Goal: Transaction & Acquisition: Purchase product/service

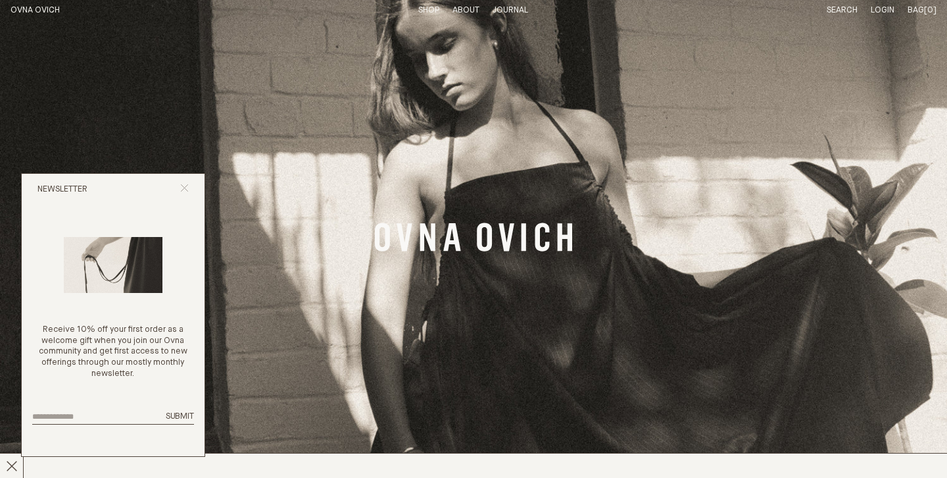
click at [187, 188] on icon "Close popup" at bounding box center [184, 188] width 9 height 9
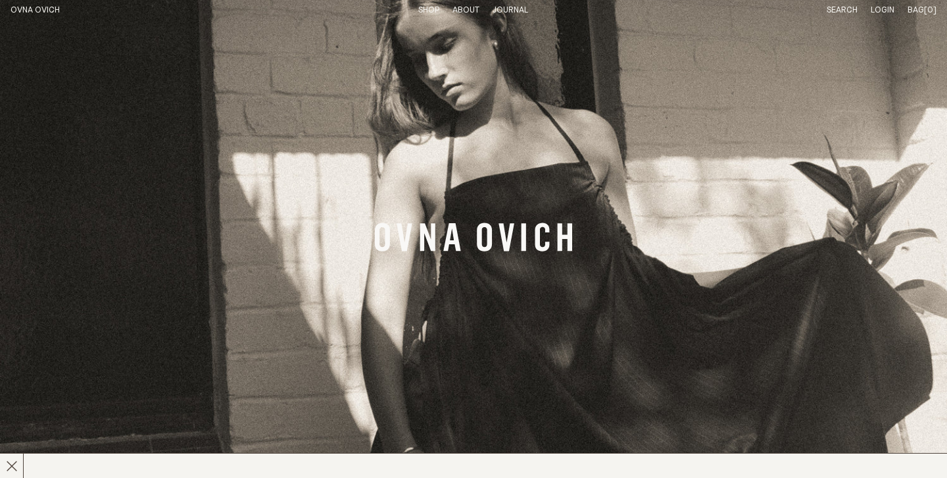
click at [432, 11] on link "Shop" at bounding box center [428, 10] width 21 height 9
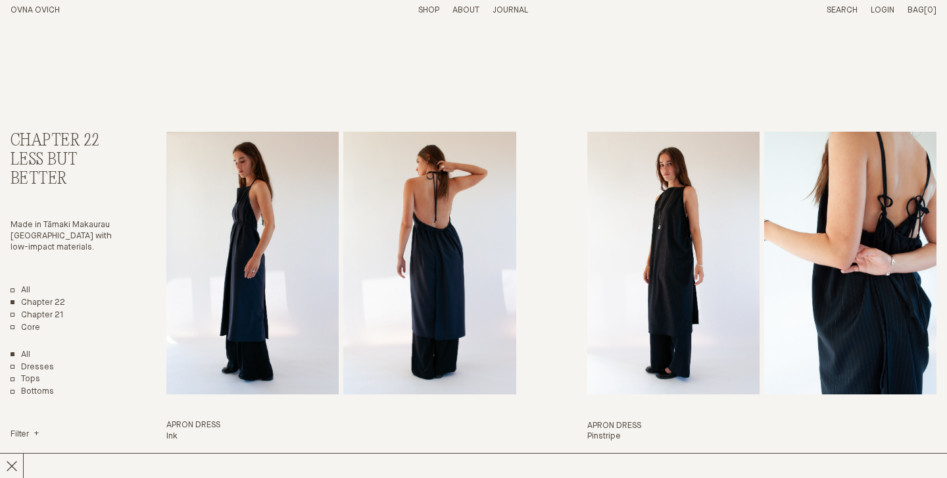
click at [284, 251] on img "Apron Dress" at bounding box center [252, 263] width 172 height 262
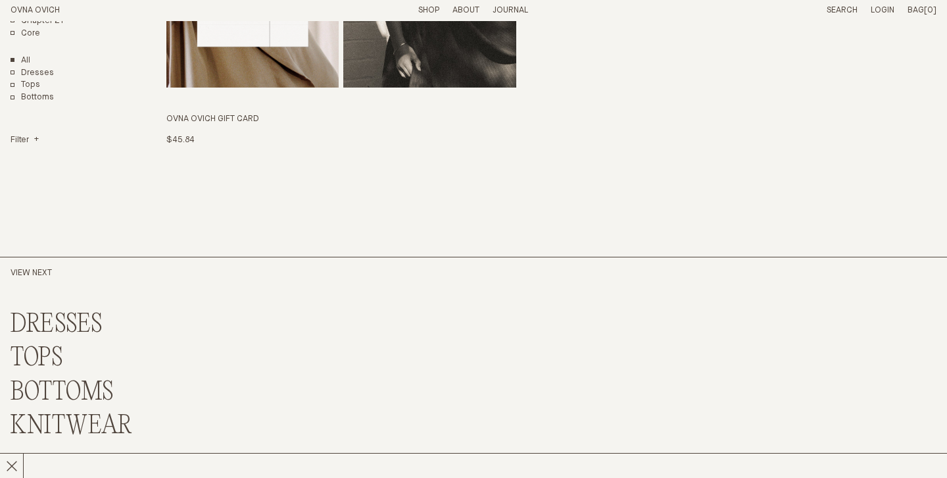
scroll to position [3119, 0]
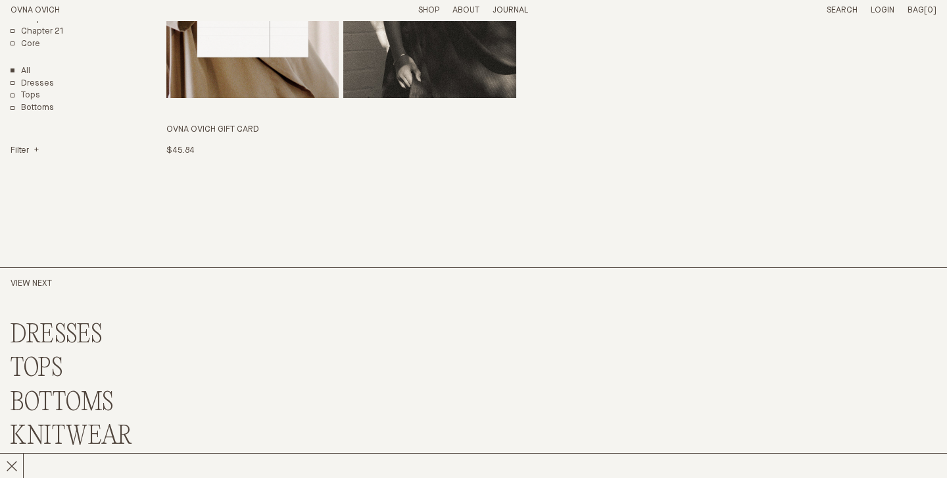
click at [61, 394] on link "BOTTOMS" at bounding box center [62, 403] width 103 height 28
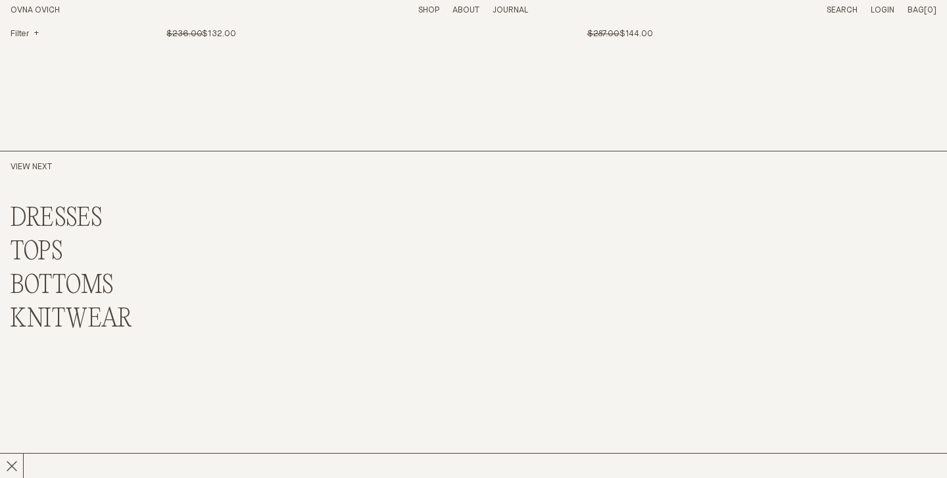
scroll to position [2120, 0]
